Goal: Transaction & Acquisition: Purchase product/service

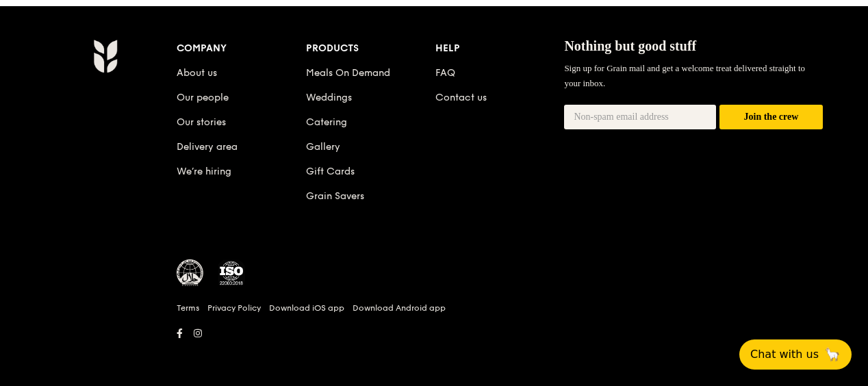
scroll to position [1349, 0]
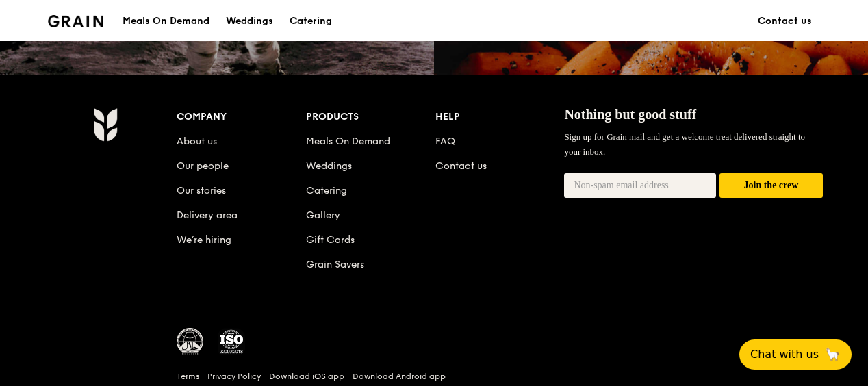
click at [179, 14] on div "Meals On Demand" at bounding box center [166, 21] width 87 height 41
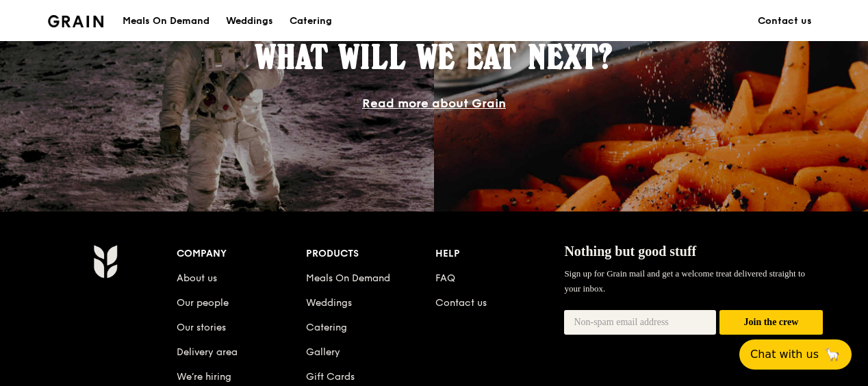
scroll to position [1143, 0]
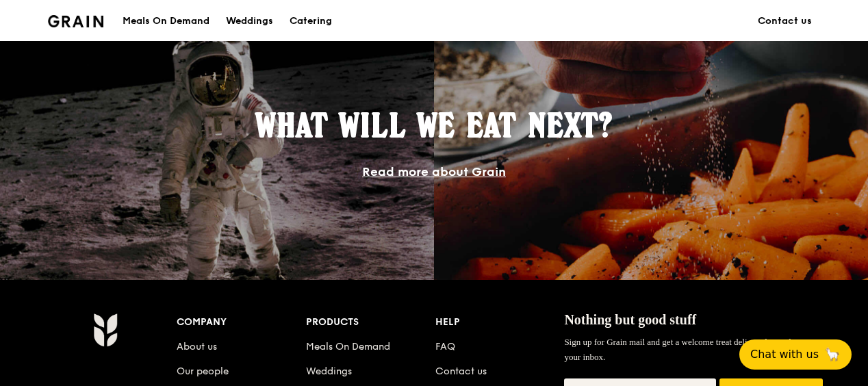
click at [136, 27] on div "Meals On Demand" at bounding box center [166, 21] width 87 height 41
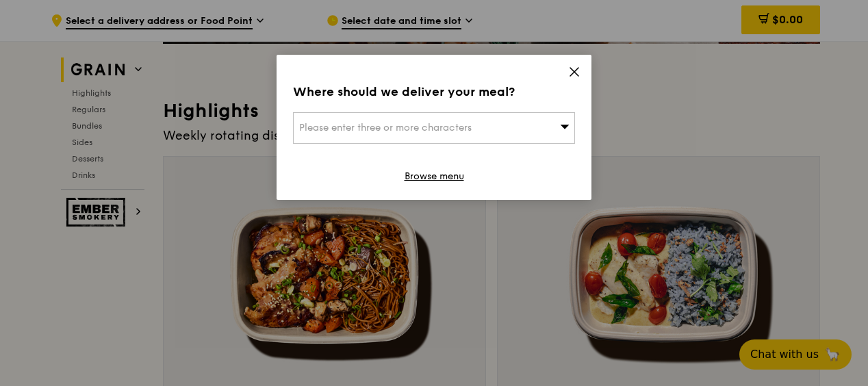
scroll to position [479, 0]
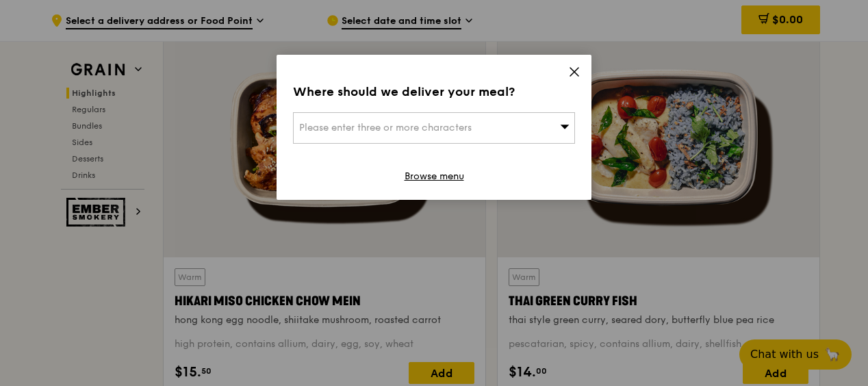
click at [578, 74] on icon at bounding box center [574, 72] width 12 height 12
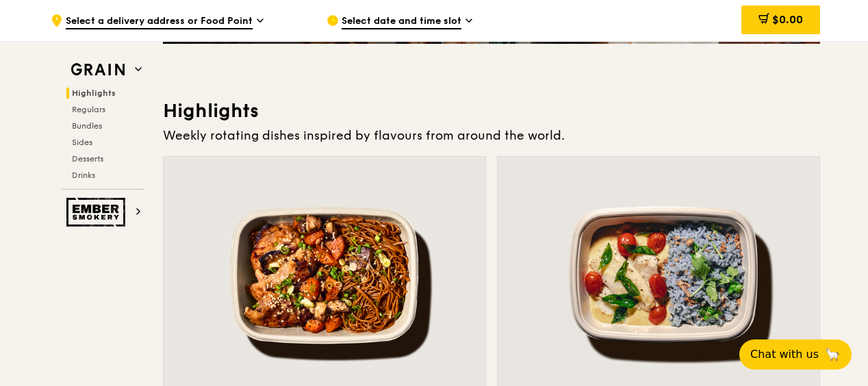
scroll to position [548, 0]
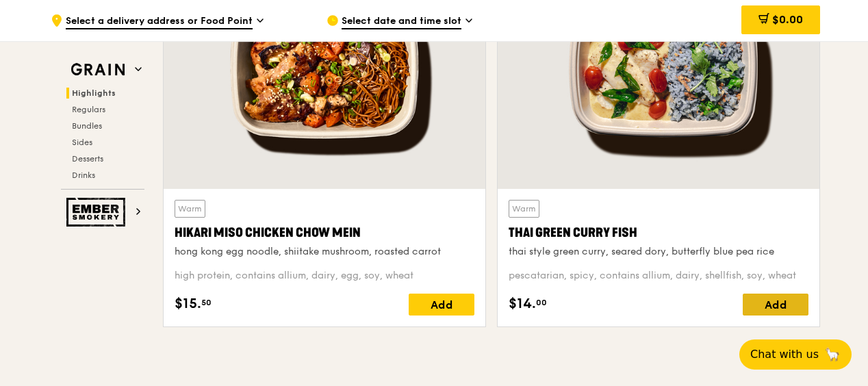
click at [779, 301] on div "Add" at bounding box center [776, 305] width 66 height 22
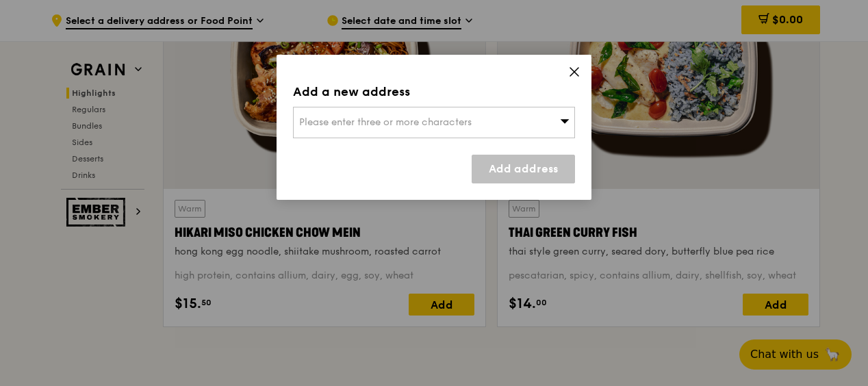
click at [579, 71] on icon at bounding box center [574, 72] width 12 height 12
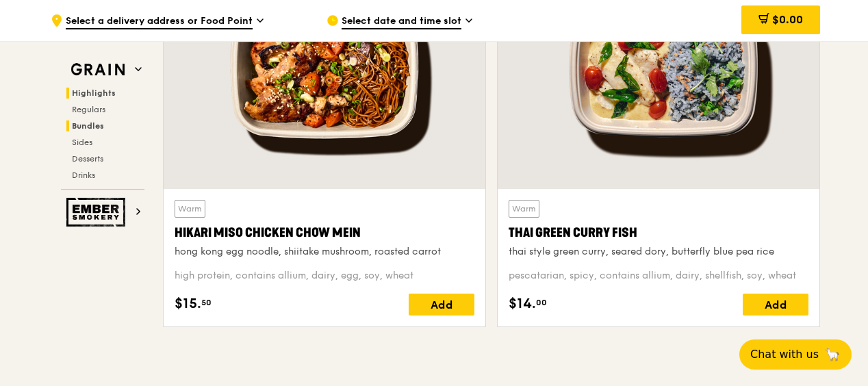
click at [104, 130] on h2 "Bundles" at bounding box center [105, 126] width 78 height 11
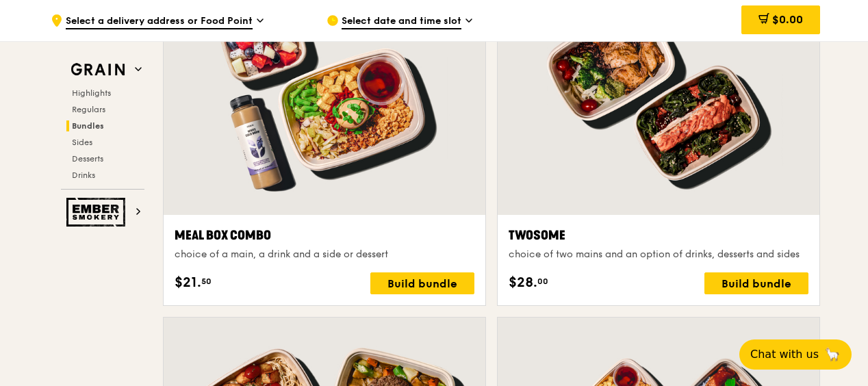
scroll to position [1955, 0]
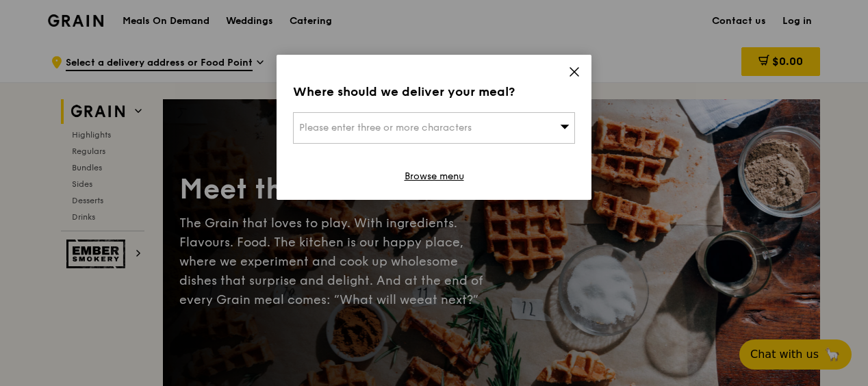
click at [376, 124] on span "Please enter three or more characters" at bounding box center [385, 128] width 173 height 12
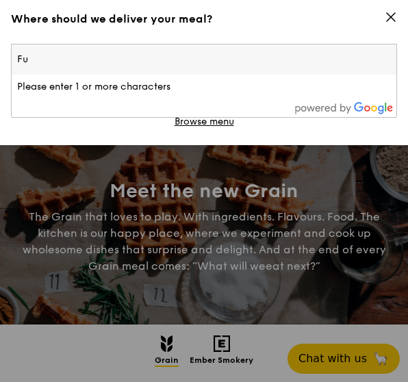
type input "F"
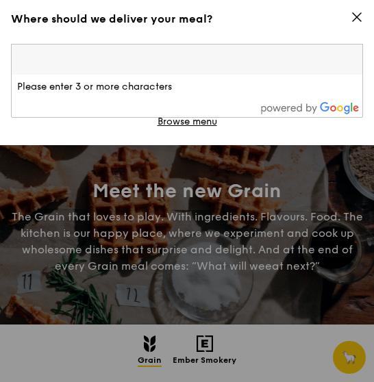
click at [124, 61] on input "search" at bounding box center [187, 60] width 351 height 30
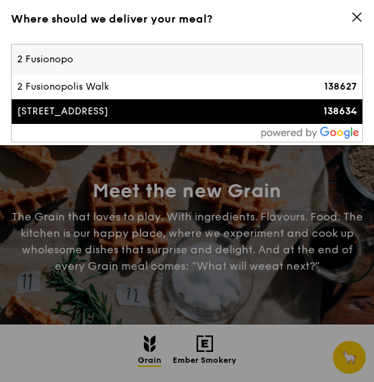
type input "2 Fusionopo"
click at [138, 111] on div "2 Fusionopolis Way" at bounding box center [144, 112] width 255 height 14
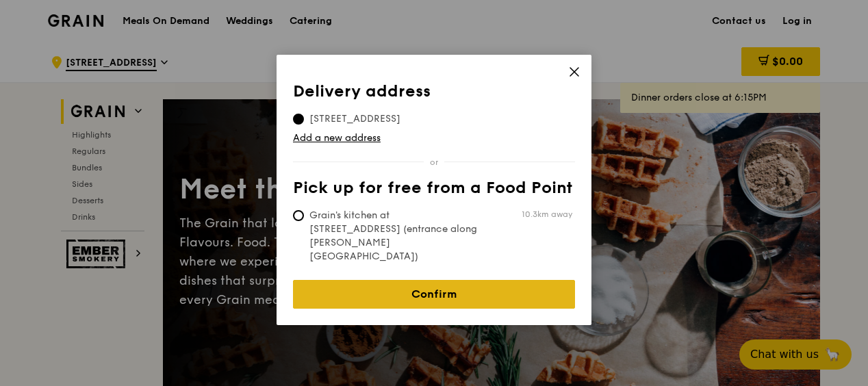
click at [429, 280] on link "Confirm" at bounding box center [434, 294] width 282 height 29
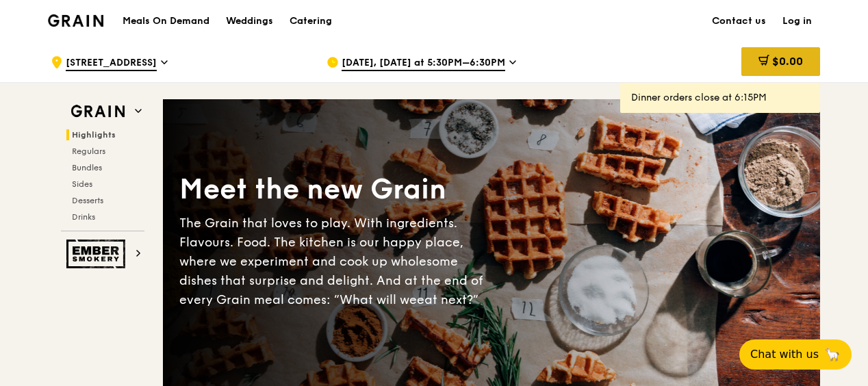
click at [760, 58] on icon at bounding box center [764, 60] width 11 height 11
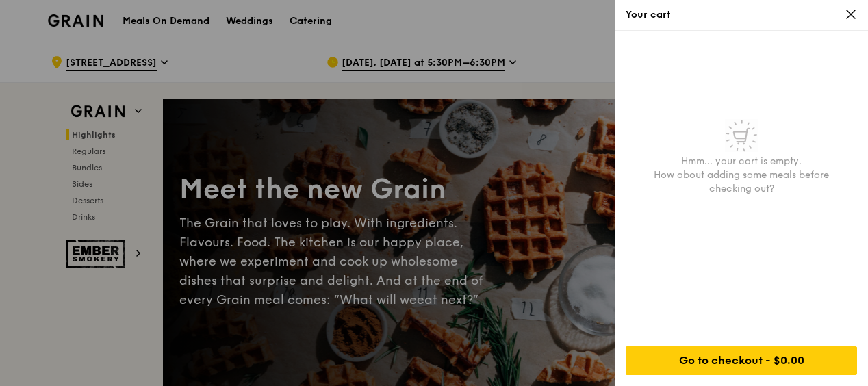
click at [853, 16] on icon at bounding box center [851, 14] width 8 height 8
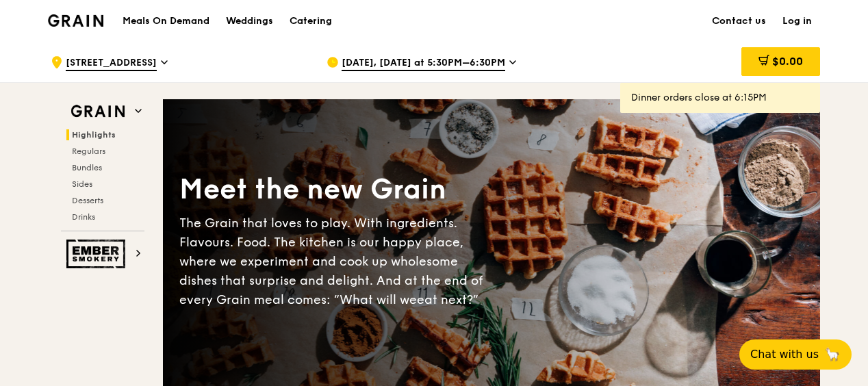
click at [426, 59] on span "Aug 21, Today at 5:30PM–6:30PM" at bounding box center [424, 63] width 164 height 15
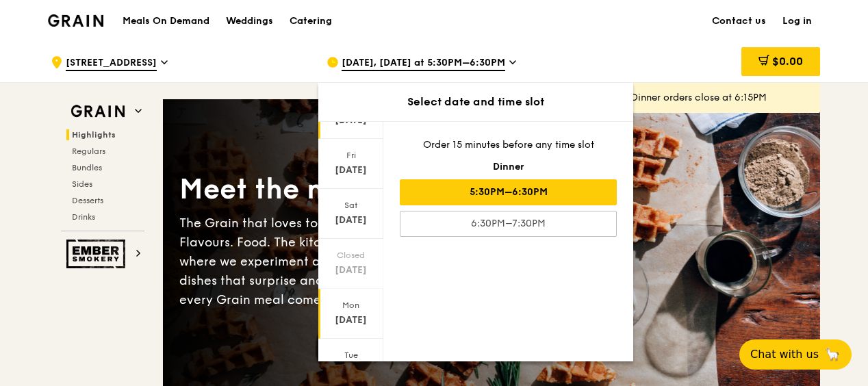
scroll to position [137, 0]
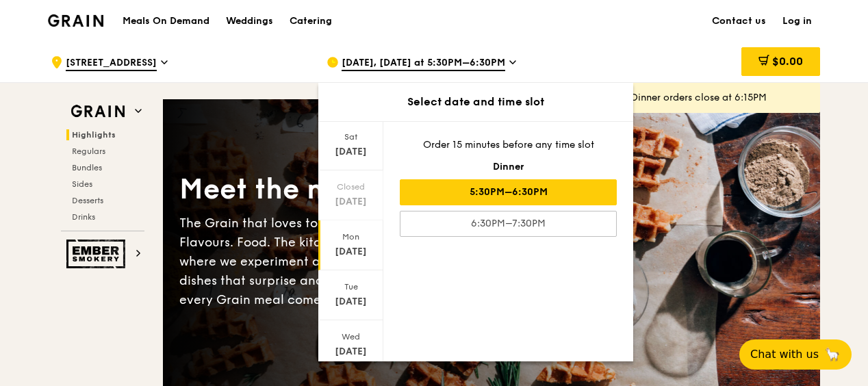
click at [351, 301] on div "Aug 26" at bounding box center [351, 302] width 61 height 14
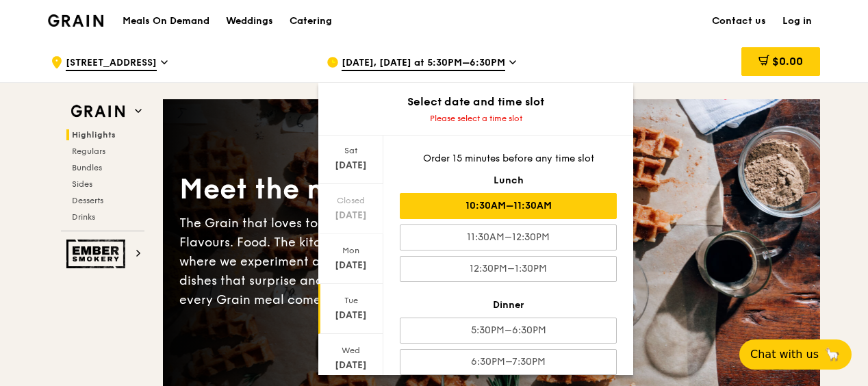
click at [551, 211] on div "10:30AM–11:30AM" at bounding box center [508, 206] width 217 height 26
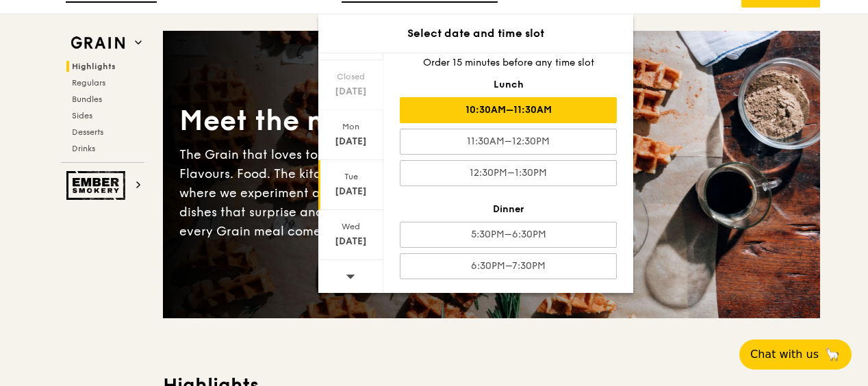
scroll to position [0, 0]
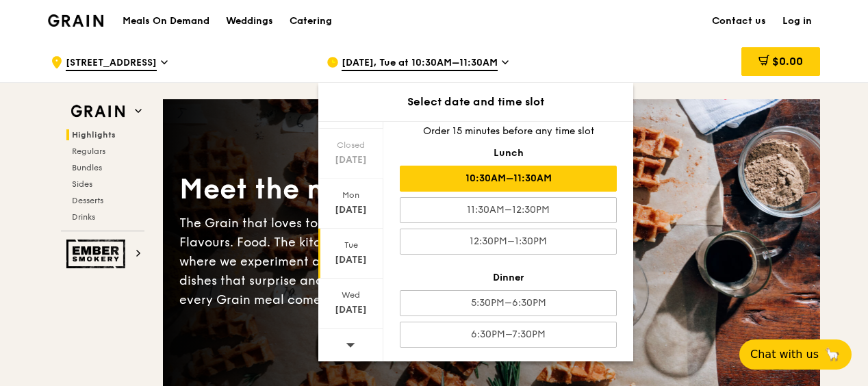
click at [734, 252] on div "Meet the new Grain The Grain that loves to play. With ingredients. Flavours. Fo…" at bounding box center [492, 243] width 658 height 177
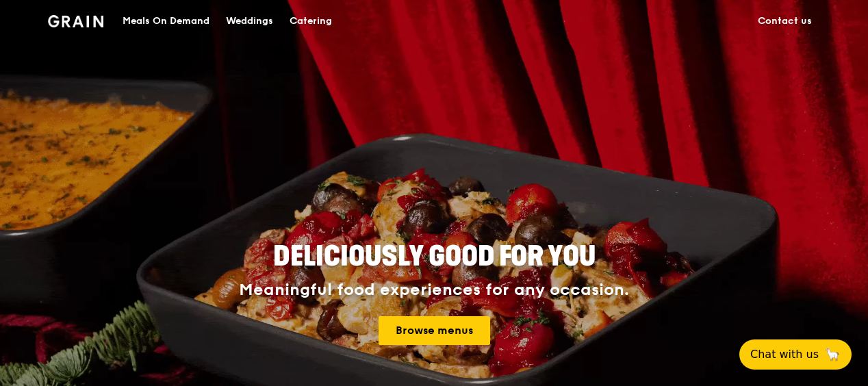
click at [301, 18] on div "Catering" at bounding box center [311, 21] width 42 height 41
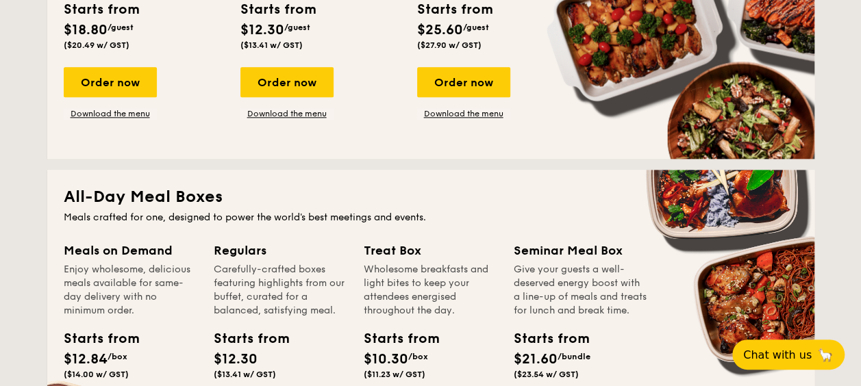
scroll to position [890, 0]
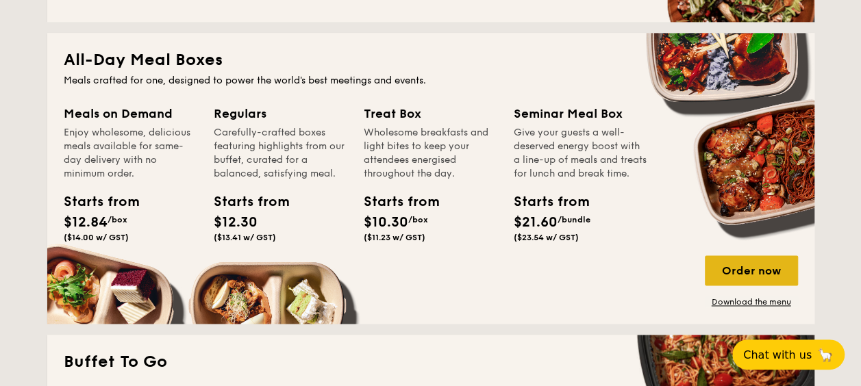
click at [751, 265] on div "Order now" at bounding box center [751, 270] width 93 height 30
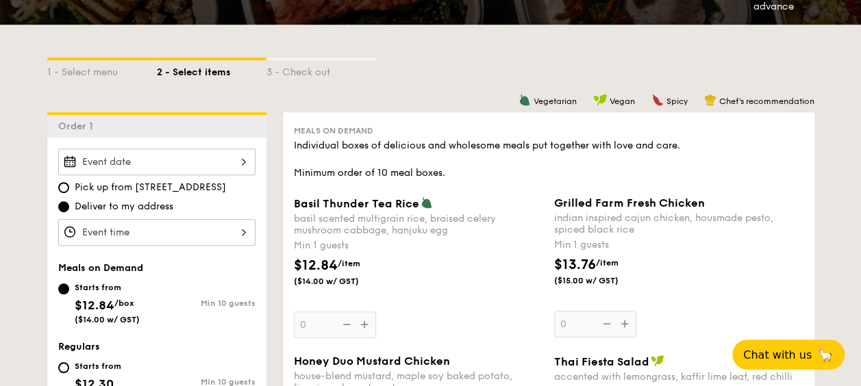
scroll to position [342, 0]
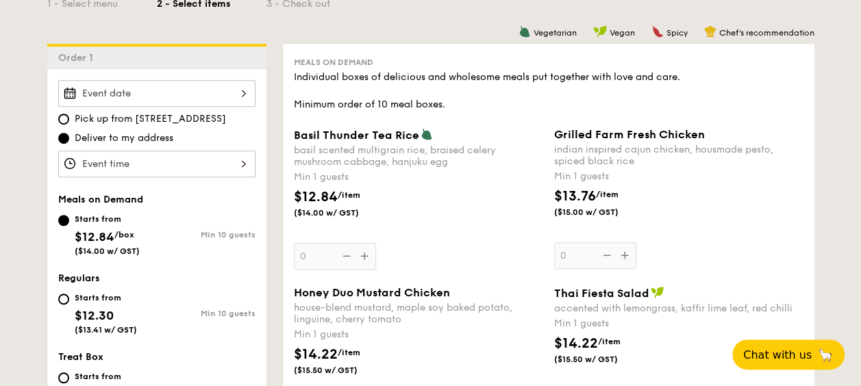
click at [236, 89] on div at bounding box center [156, 93] width 197 height 27
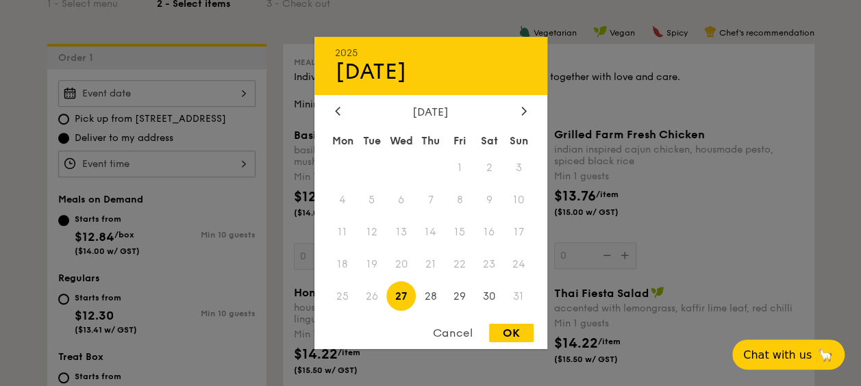
click at [371, 300] on span "26" at bounding box center [371, 296] width 29 height 29
click at [367, 303] on span "26" at bounding box center [371, 296] width 29 height 29
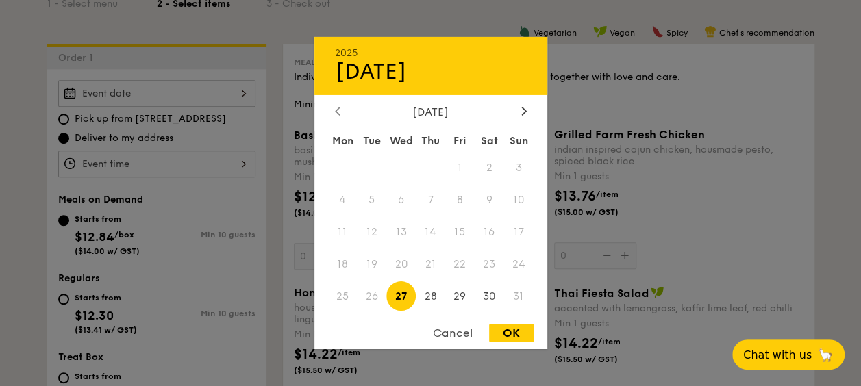
click at [332, 108] on div at bounding box center [338, 111] width 12 height 13
click at [525, 108] on icon at bounding box center [523, 110] width 5 height 9
click at [399, 297] on span "27" at bounding box center [400, 296] width 29 height 29
click at [368, 297] on span "26" at bounding box center [371, 296] width 29 height 29
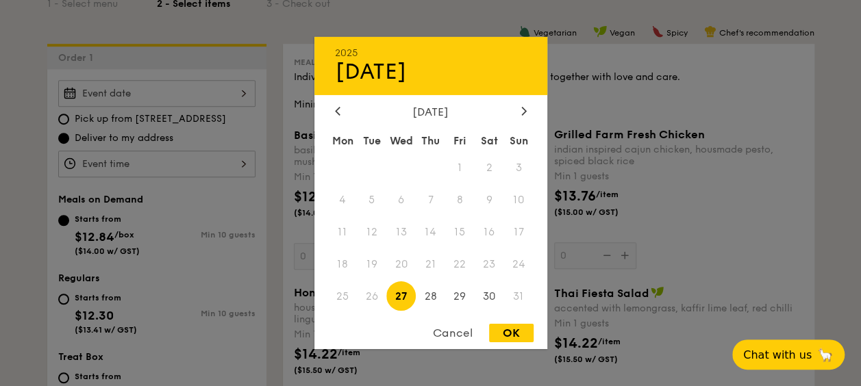
click at [503, 332] on div "OK" at bounding box center [511, 333] width 45 height 18
type input "Aug 27, 2025"
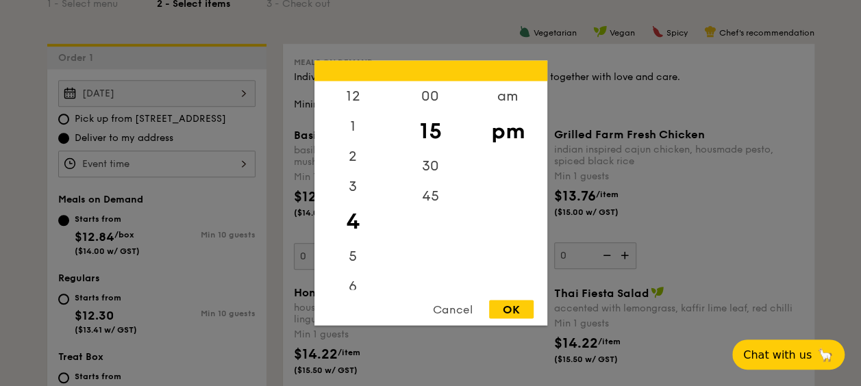
click at [246, 158] on div "12 1 2 3 4 5 6 7 8 9 10 11 00 15 30 45 am pm Cancel OK" at bounding box center [156, 164] width 197 height 27
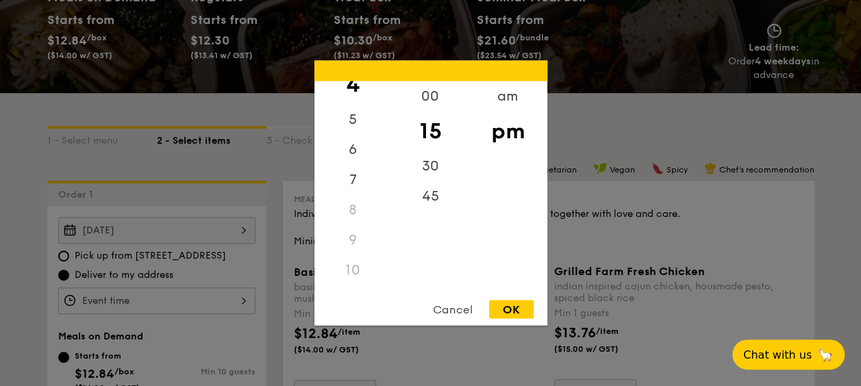
scroll to position [162, 0]
click at [348, 277] on div "11" at bounding box center [352, 276] width 77 height 30
click at [348, 273] on div "11" at bounding box center [352, 276] width 77 height 30
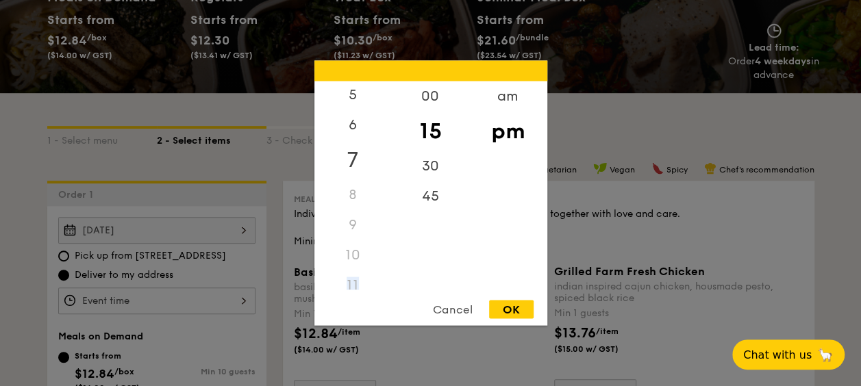
scroll to position [0, 0]
click at [363, 101] on div "12" at bounding box center [352, 102] width 77 height 40
click at [466, 308] on div "Cancel" at bounding box center [452, 310] width 67 height 18
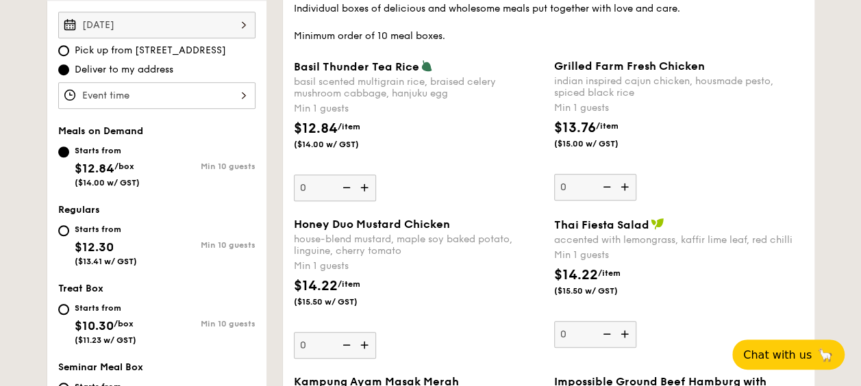
scroll to position [479, 0]
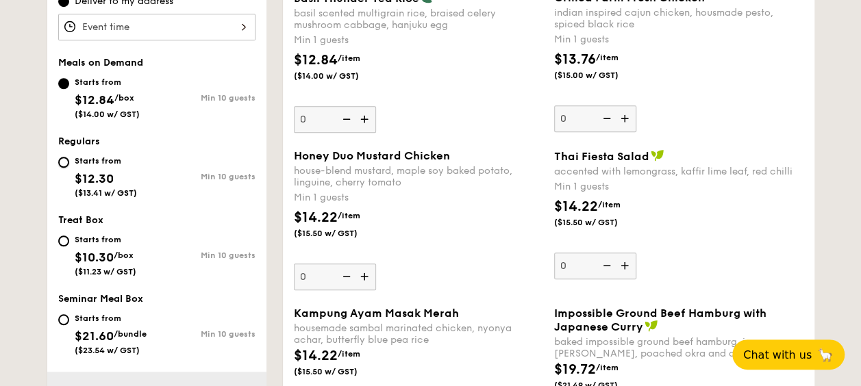
click at [68, 159] on input "Starts from $12.30 ($13.41 w/ GST) Min 10 guests" at bounding box center [63, 162] width 11 height 11
radio input "true"
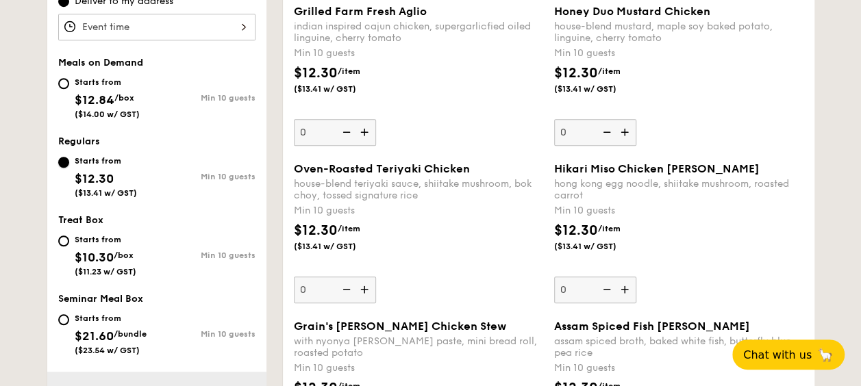
scroll to position [548, 0]
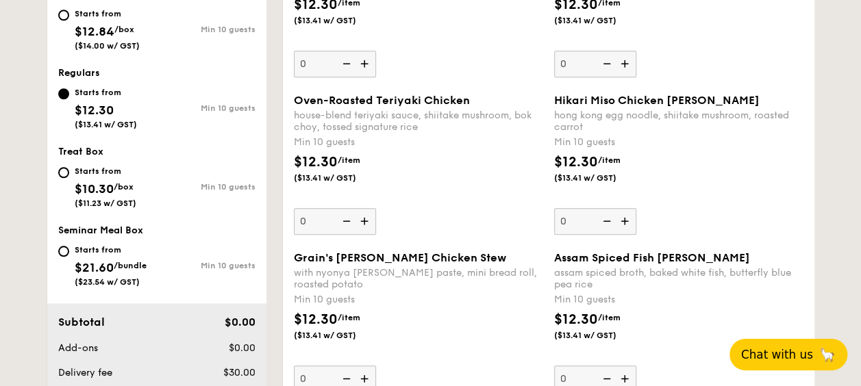
click at [778, 356] on span "Chat with us" at bounding box center [777, 355] width 72 height 14
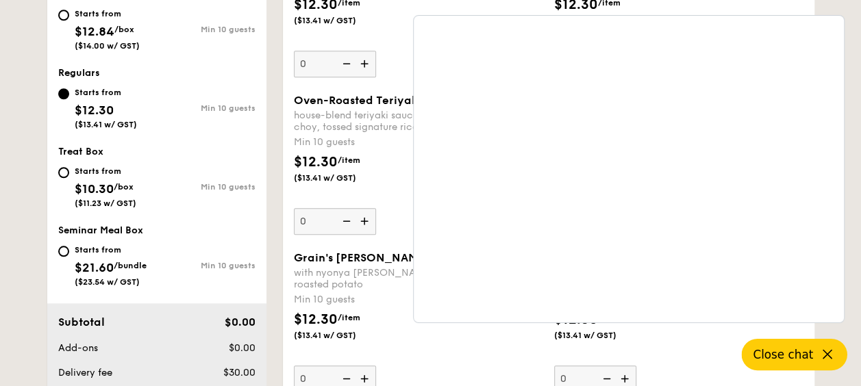
click at [822, 356] on icon at bounding box center [827, 355] width 16 height 16
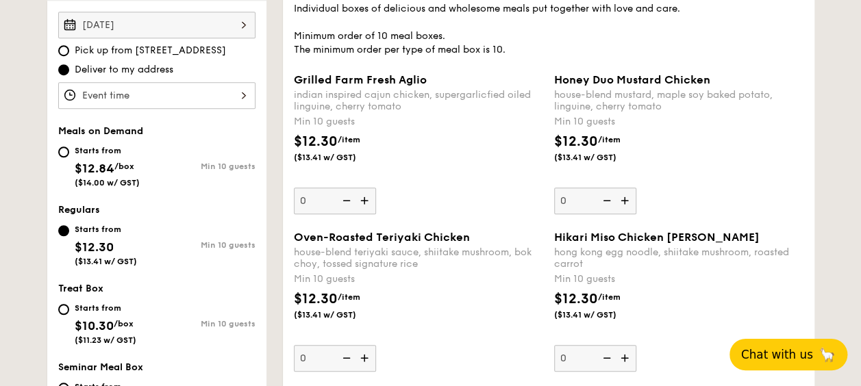
scroll to position [342, 0]
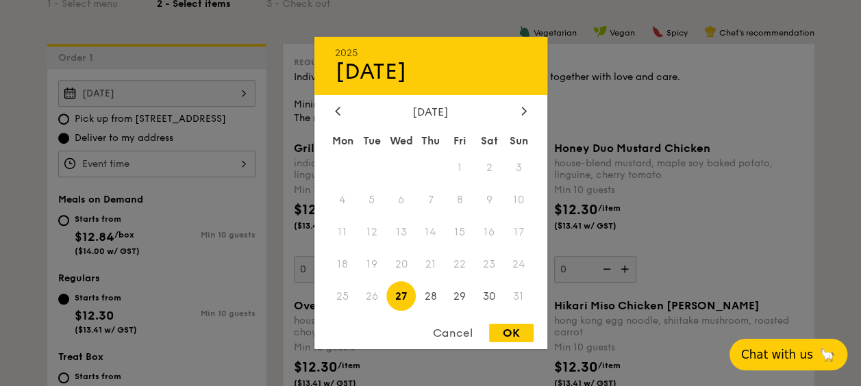
click at [237, 97] on div "Aug 27, 2025 2025 Aug 27 August 2025 Mon Tue Wed Thu Fri Sat Sun 1 2 3 4 5 6 7 …" at bounding box center [156, 93] width 197 height 27
click at [374, 297] on span "26" at bounding box center [371, 296] width 29 height 29
drag, startPoint x: 374, startPoint y: 297, endPoint x: 430, endPoint y: 299, distance: 56.2
click at [430, 299] on span "28" at bounding box center [430, 296] width 29 height 29
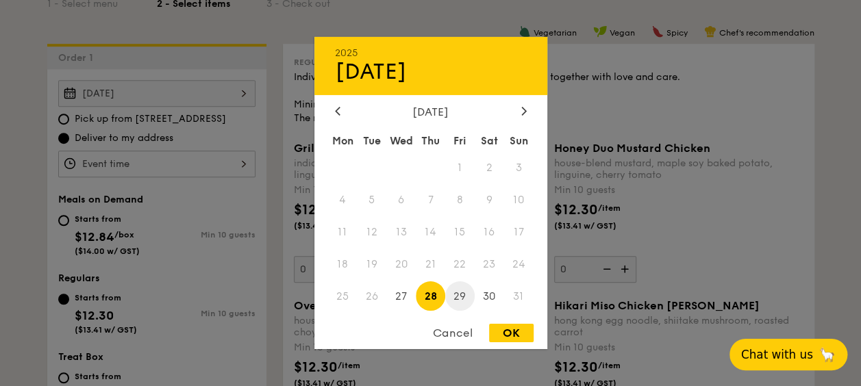
click at [450, 297] on span "29" at bounding box center [459, 296] width 29 height 29
click at [492, 297] on span "30" at bounding box center [489, 296] width 29 height 29
click at [401, 299] on span "27" at bounding box center [400, 296] width 29 height 29
click at [449, 336] on div "Cancel" at bounding box center [452, 333] width 67 height 18
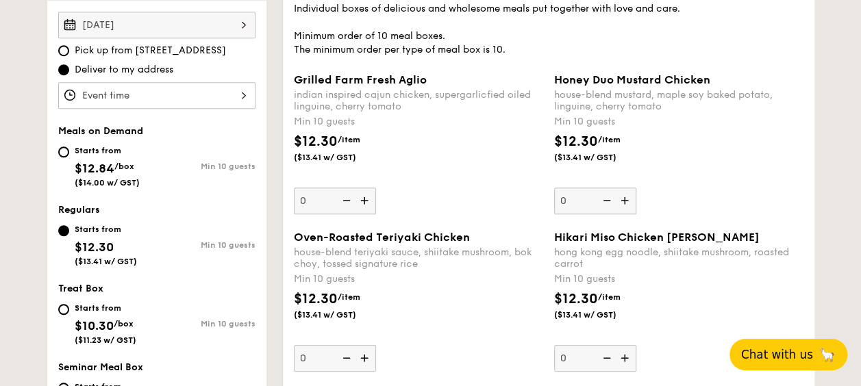
scroll to position [479, 0]
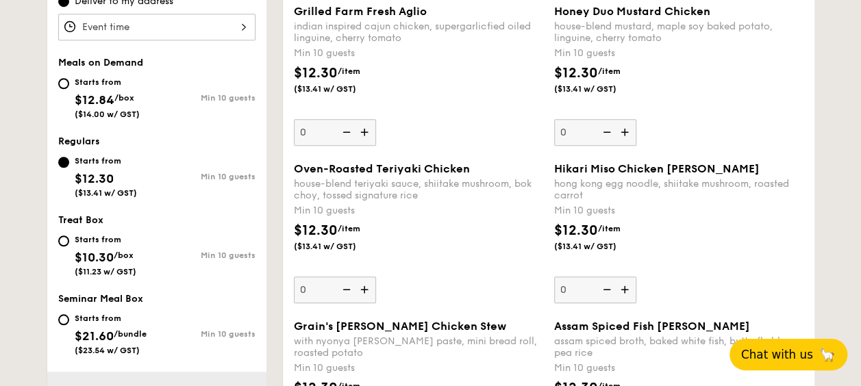
click at [367, 286] on img at bounding box center [365, 290] width 21 height 26
click at [367, 286] on input "0" at bounding box center [335, 290] width 82 height 27
click at [366, 288] on img at bounding box center [365, 290] width 21 height 26
click at [366, 288] on input "10" at bounding box center [335, 290] width 82 height 27
type input "11"
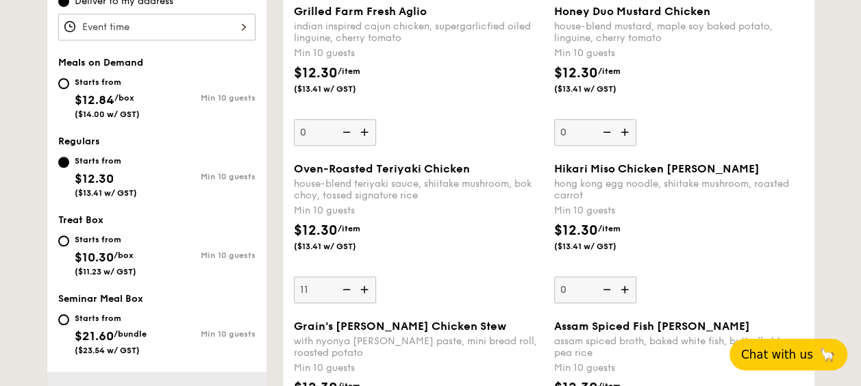
click at [626, 290] on img at bounding box center [626, 290] width 21 height 26
click at [626, 290] on input "0" at bounding box center [595, 290] width 82 height 27
type input "10"
click at [441, 271] on div "Oven-Roasted Teriyaki Chicken house-blend teriyaki sauce, shiitake mushroom, bo…" at bounding box center [418, 232] width 249 height 141
click at [376, 277] on input "11" at bounding box center [335, 290] width 82 height 27
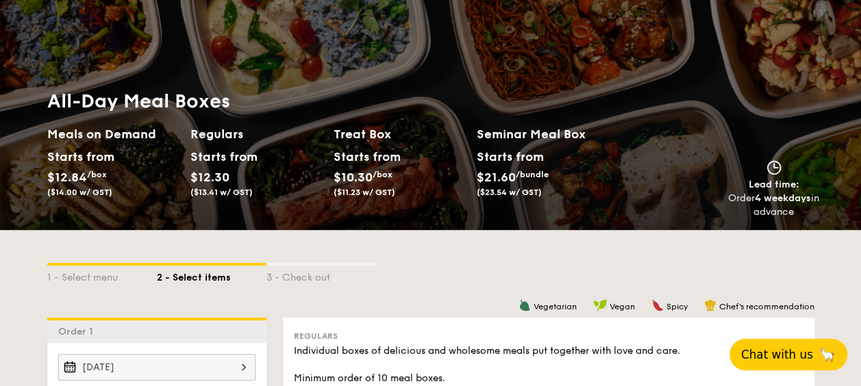
scroll to position [0, 0]
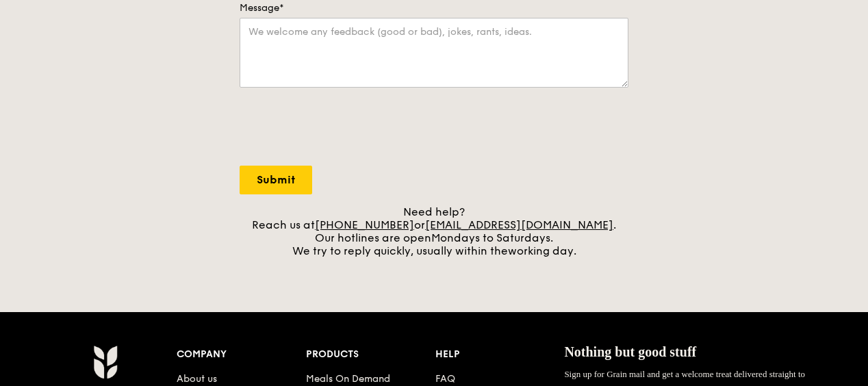
scroll to position [479, 0]
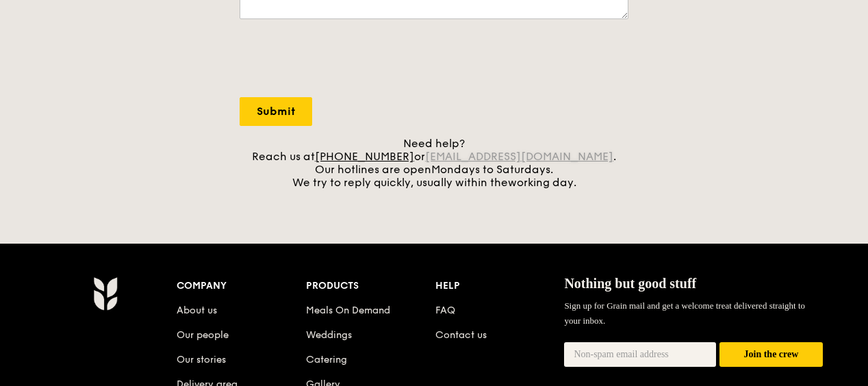
click at [573, 156] on link "[EMAIL_ADDRESS][DOMAIN_NAME]" at bounding box center [519, 156] width 188 height 13
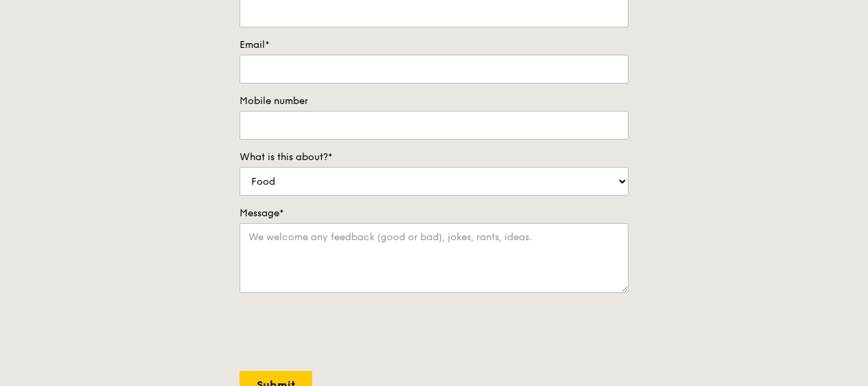
scroll to position [0, 0]
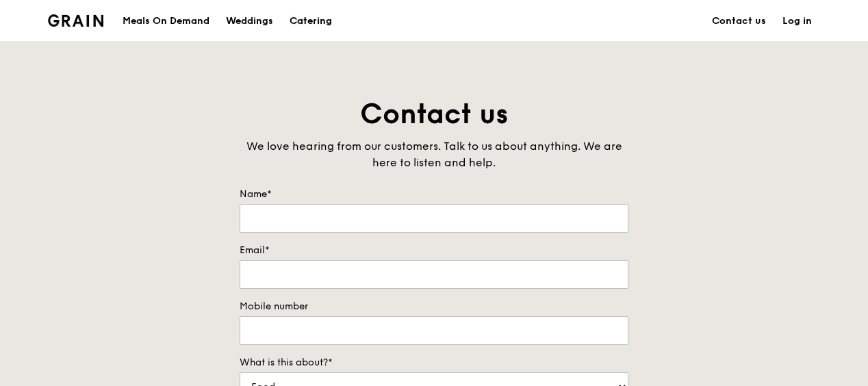
click at [323, 17] on div "Catering" at bounding box center [311, 21] width 42 height 41
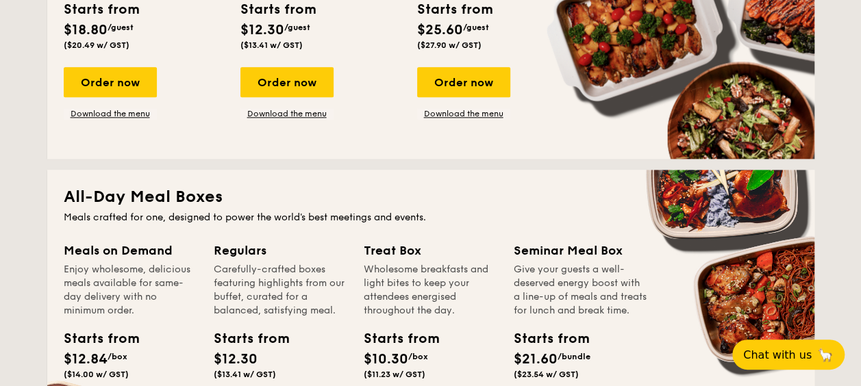
scroll to position [890, 0]
